Goal: Navigation & Orientation: Find specific page/section

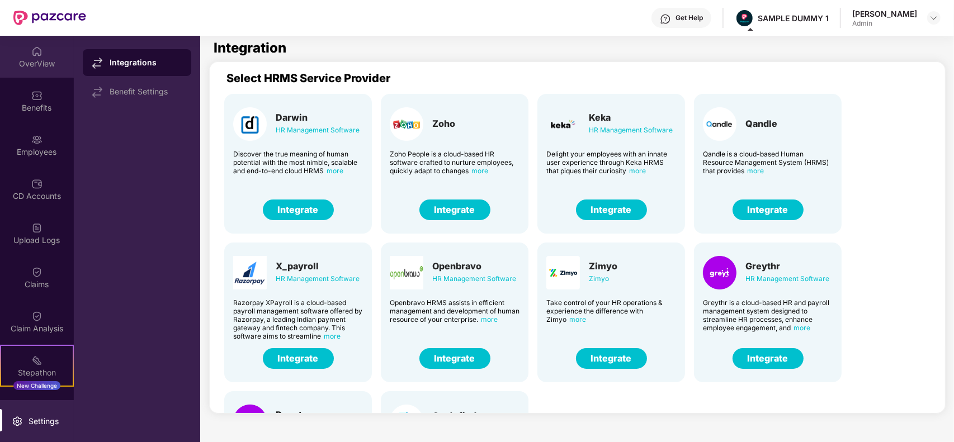
scroll to position [3, 0]
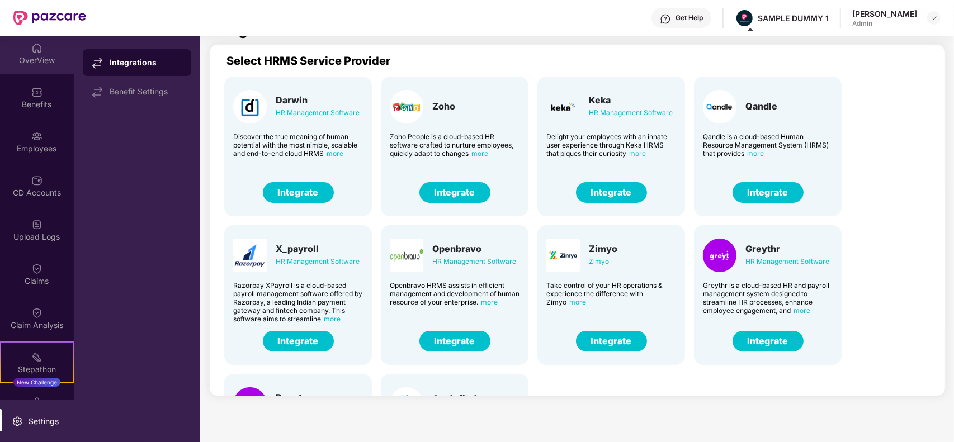
click at [30, 55] on div "OverView" at bounding box center [37, 60] width 74 height 11
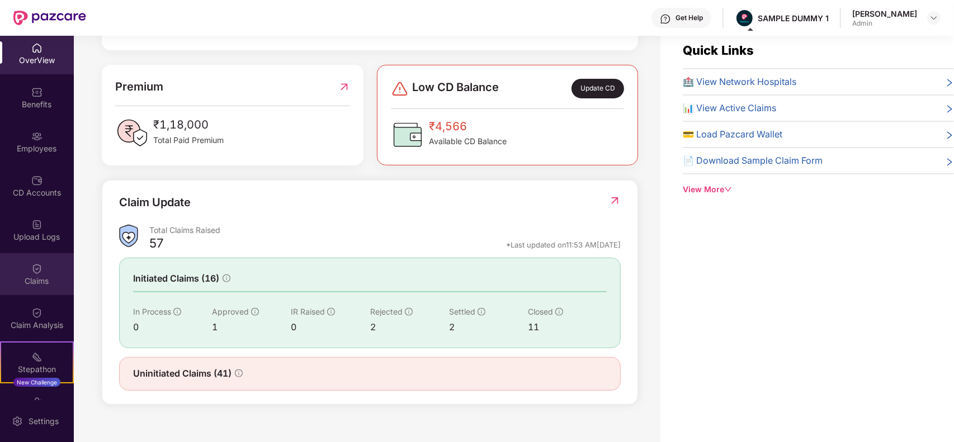
scroll to position [121, 0]
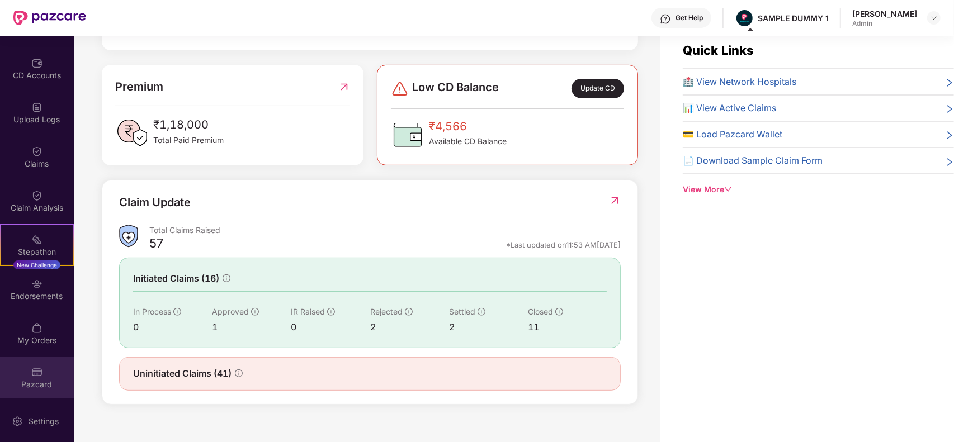
click at [37, 378] on div "Pazcard" at bounding box center [37, 378] width 74 height 42
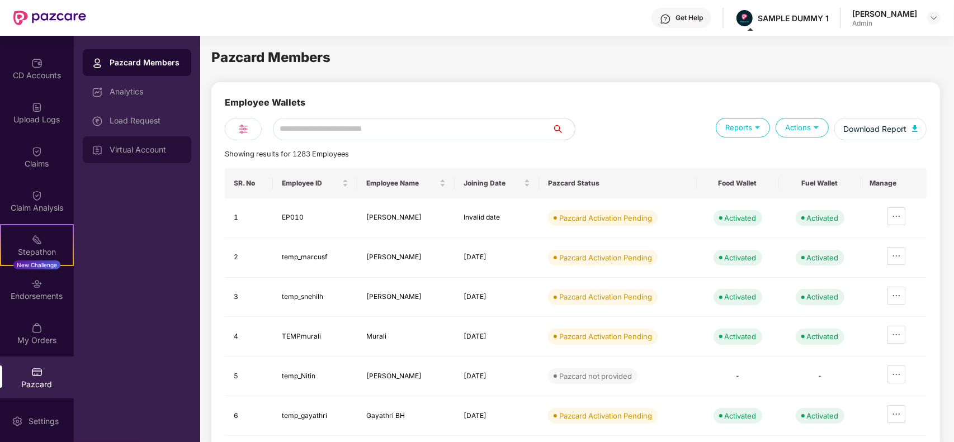
click at [120, 157] on div "Virtual Account" at bounding box center [137, 149] width 109 height 27
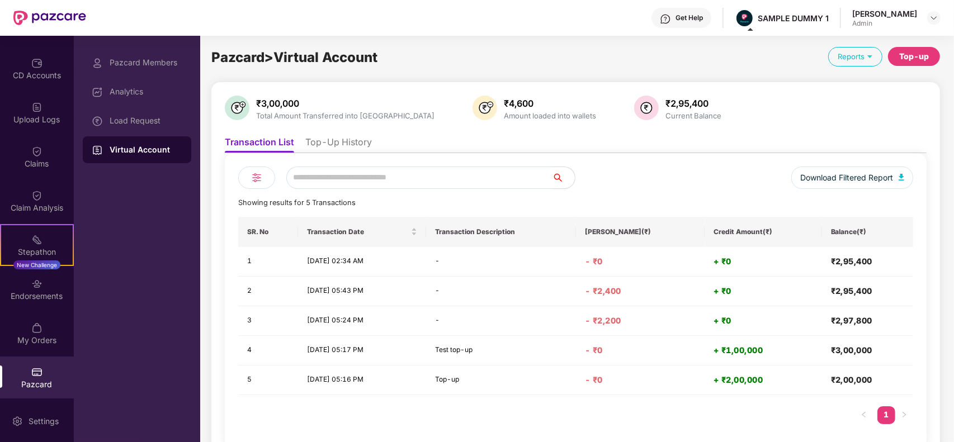
click at [336, 153] on div "Download Filtered Report Showing results for 5 Transactions SR. No Transaction …" at bounding box center [576, 301] width 702 height 296
click at [330, 144] on li "Top-Up History" at bounding box center [338, 144] width 67 height 16
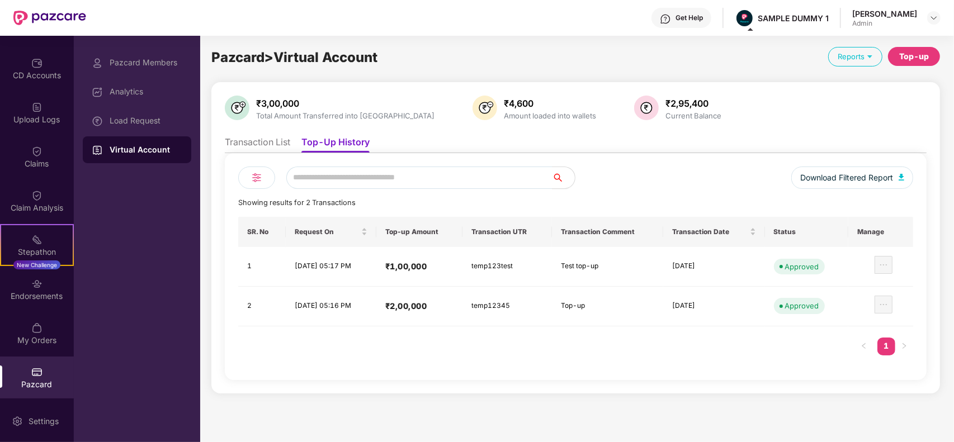
click at [273, 136] on li "Transaction List" at bounding box center [257, 144] width 65 height 16
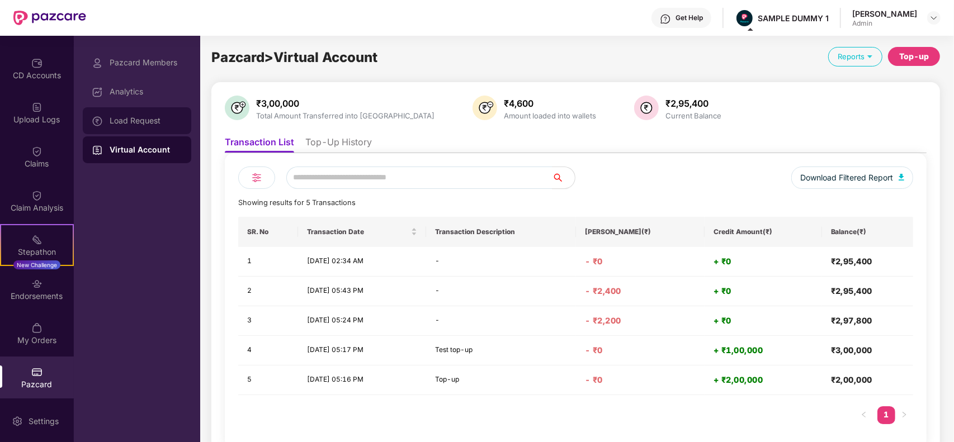
click at [157, 119] on div "Load Request" at bounding box center [146, 120] width 73 height 9
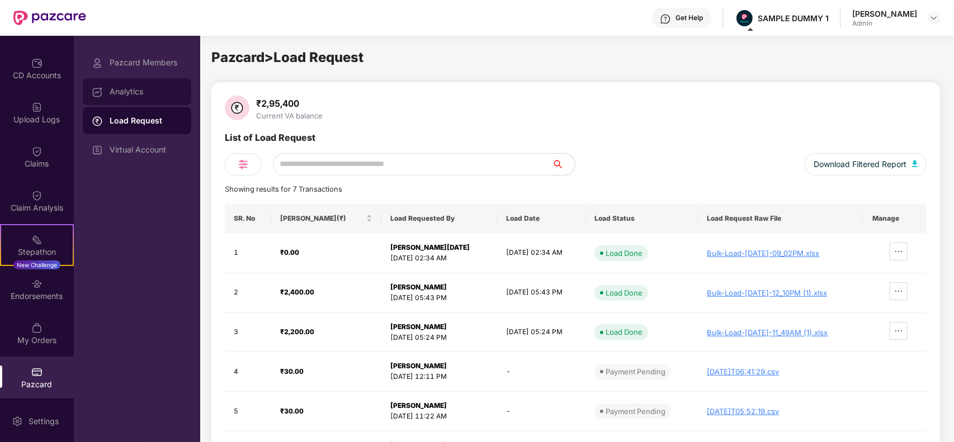
click at [142, 99] on div "Analytics" at bounding box center [137, 91] width 109 height 27
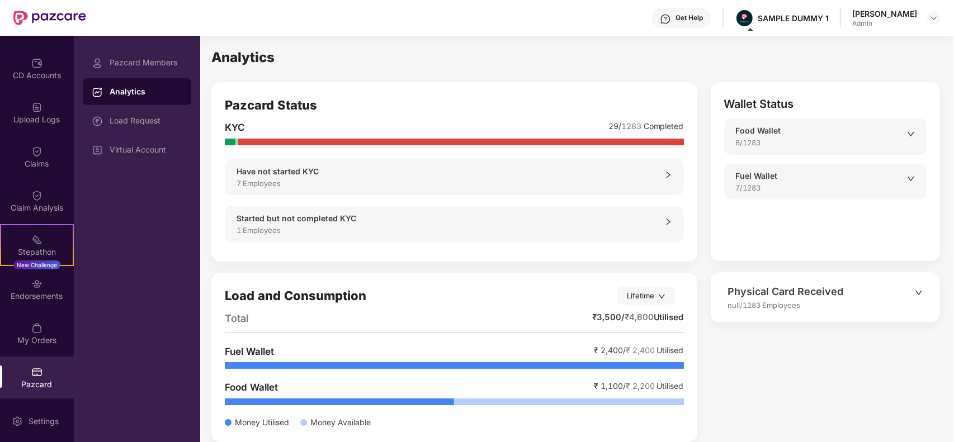
scroll to position [12, 0]
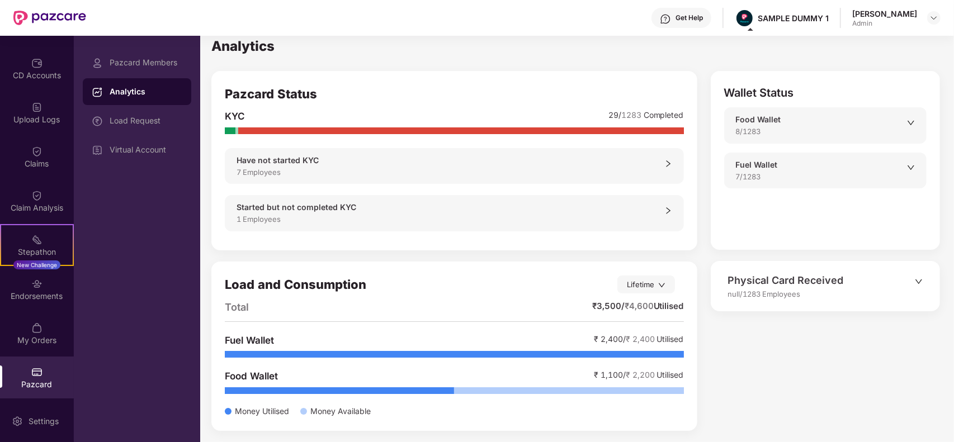
click at [745, 276] on div "Physical Card Received" at bounding box center [821, 281] width 187 height 16
click at [764, 280] on div "Physical Card Received" at bounding box center [821, 281] width 187 height 16
click at [917, 294] on div at bounding box center [919, 288] width 8 height 24
click at [31, 329] on img at bounding box center [36, 328] width 11 height 11
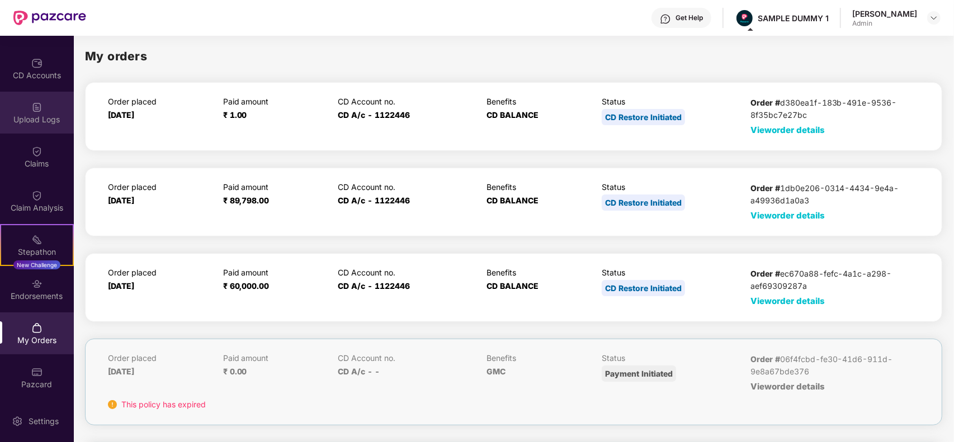
scroll to position [0, 0]
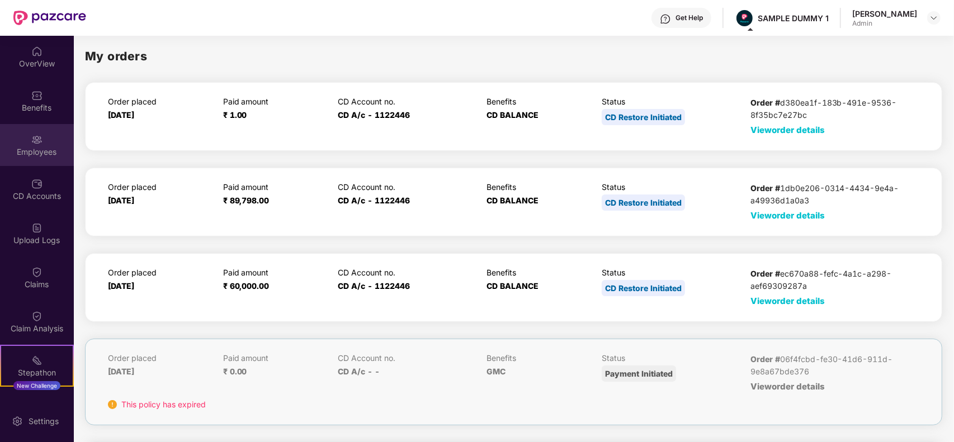
click at [25, 135] on div "Employees" at bounding box center [37, 145] width 74 height 42
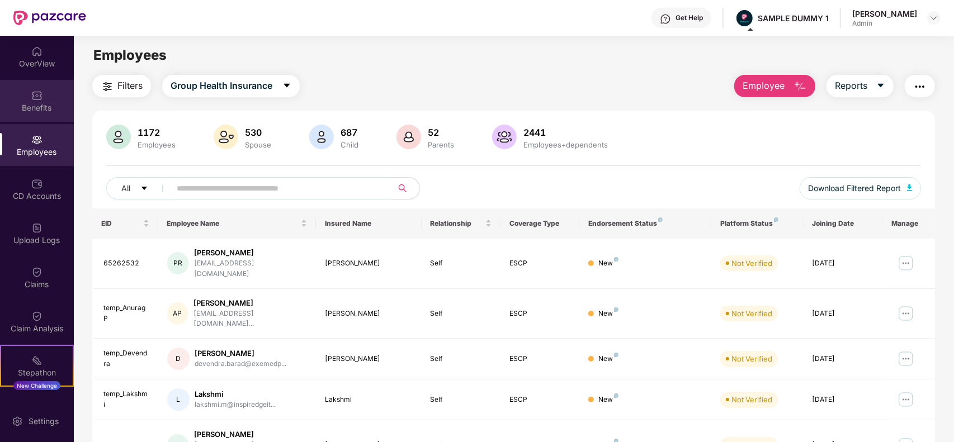
click at [34, 93] on img at bounding box center [36, 95] width 11 height 11
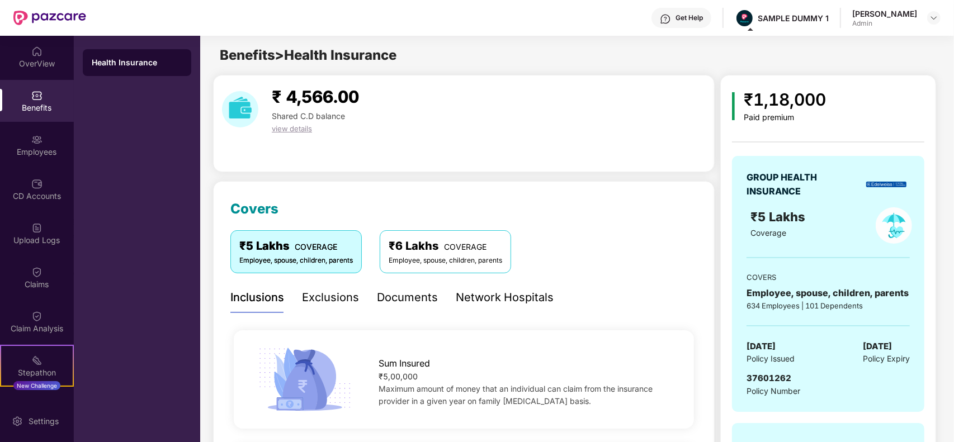
click at [323, 292] on div "Exclusions" at bounding box center [330, 297] width 57 height 17
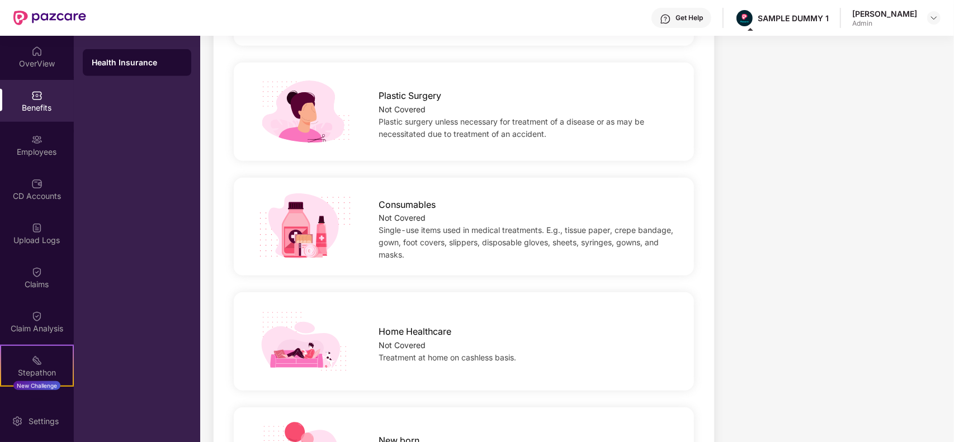
scroll to position [728, 0]
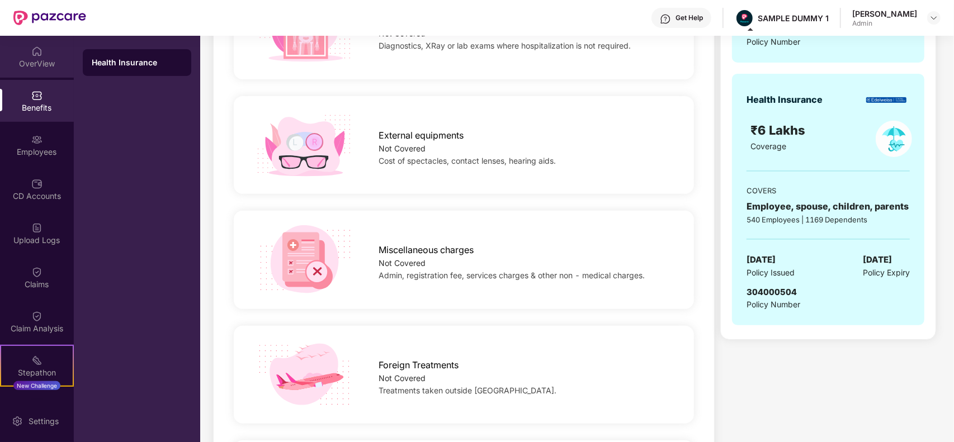
click at [48, 44] on div "OverView" at bounding box center [37, 57] width 74 height 42
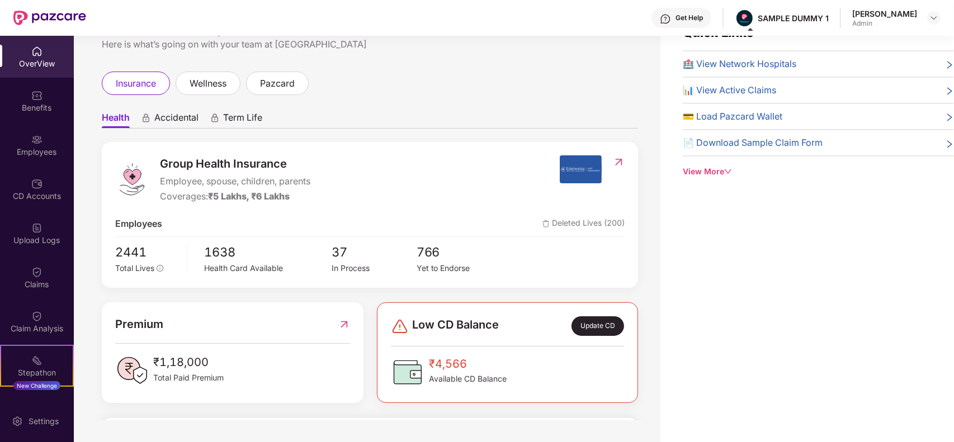
scroll to position [0, 0]
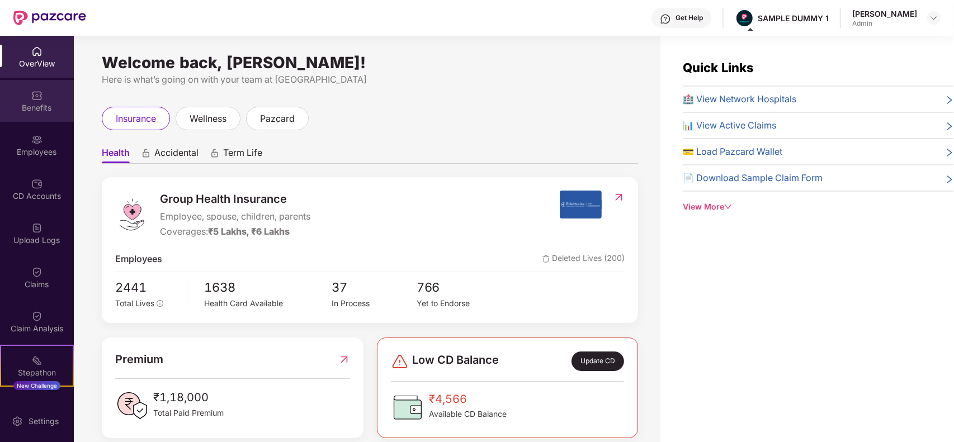
click at [32, 92] on img at bounding box center [36, 95] width 11 height 11
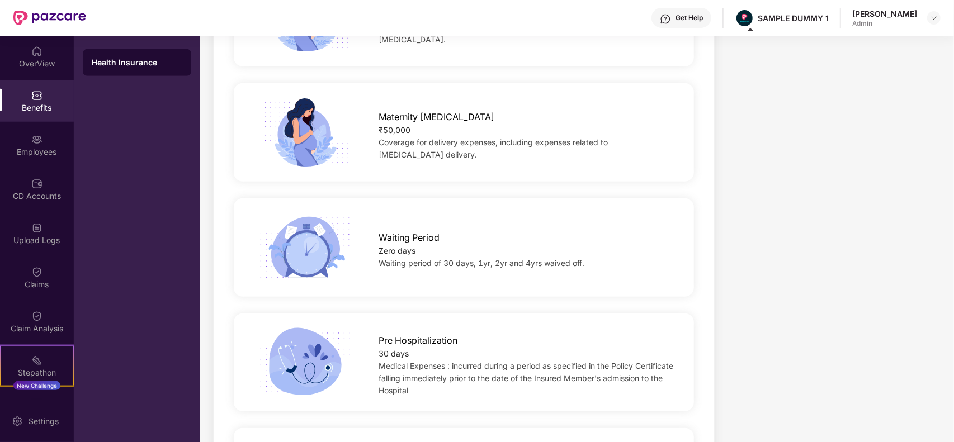
scroll to position [937, 0]
click at [31, 65] on div "OverView" at bounding box center [37, 63] width 74 height 11
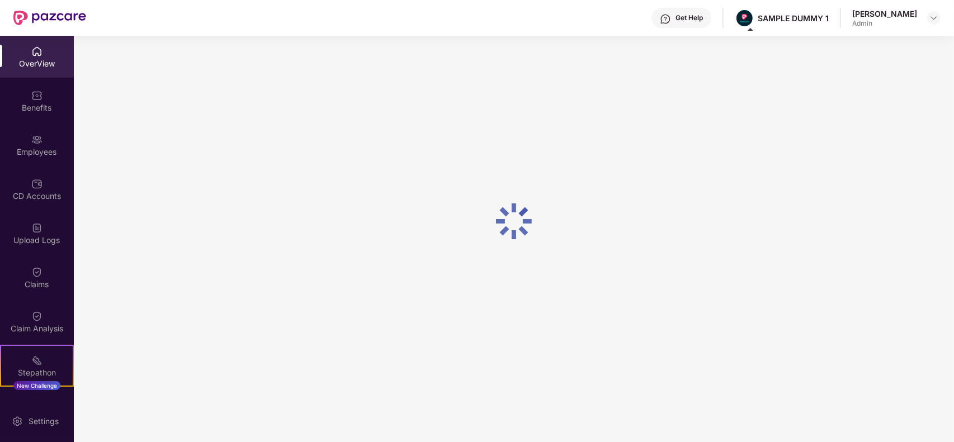
scroll to position [35, 0]
